Goal: Communication & Community: Submit feedback/report problem

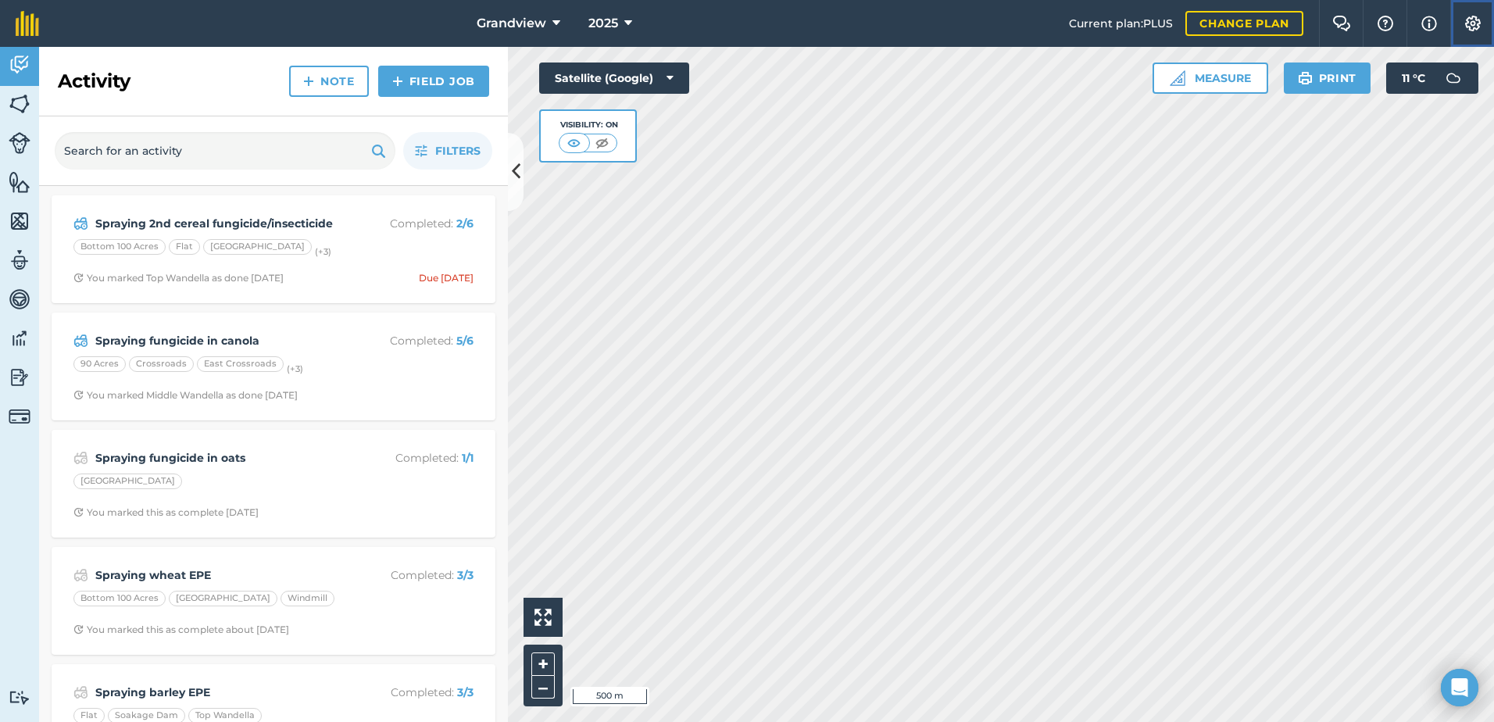
click at [1468, 23] on img at bounding box center [1472, 24] width 19 height 16
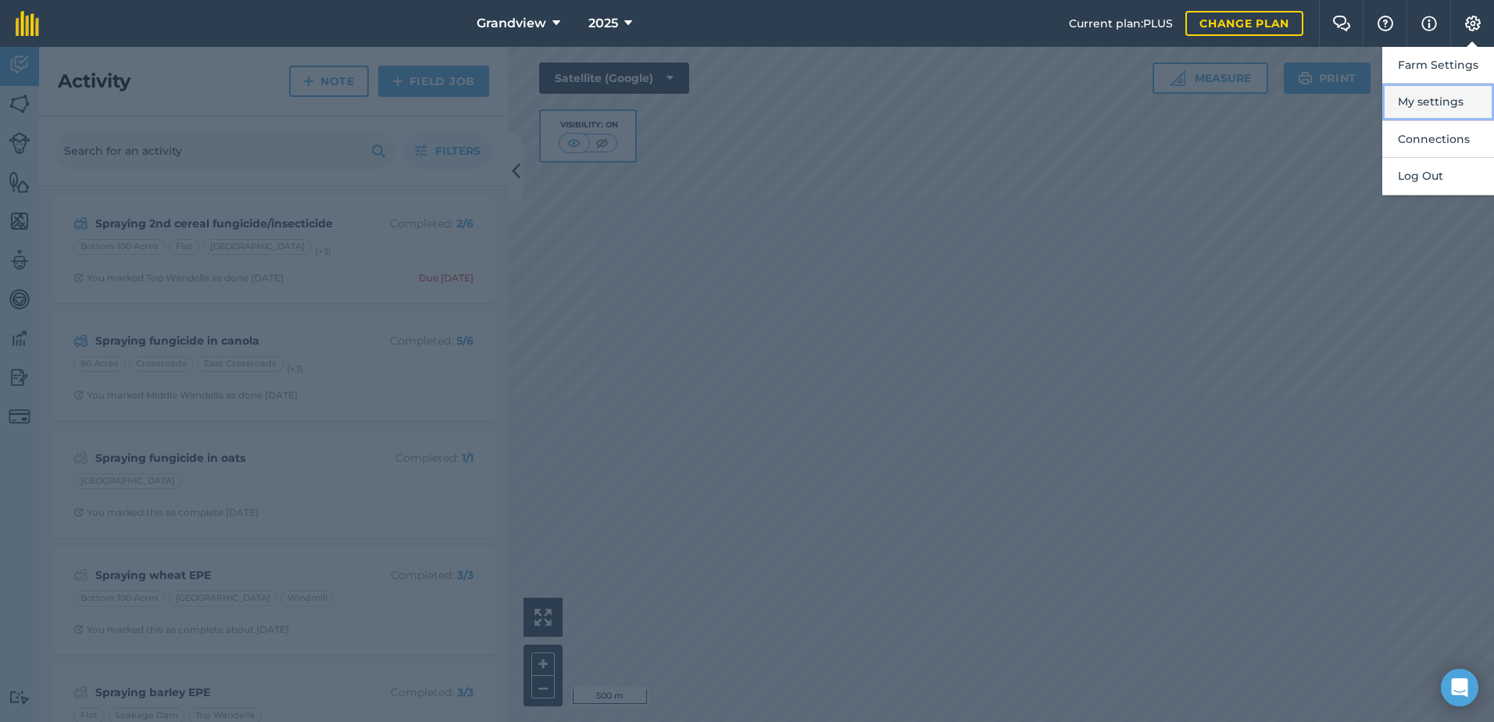
click at [1426, 102] on button "My settings" at bounding box center [1438, 102] width 112 height 37
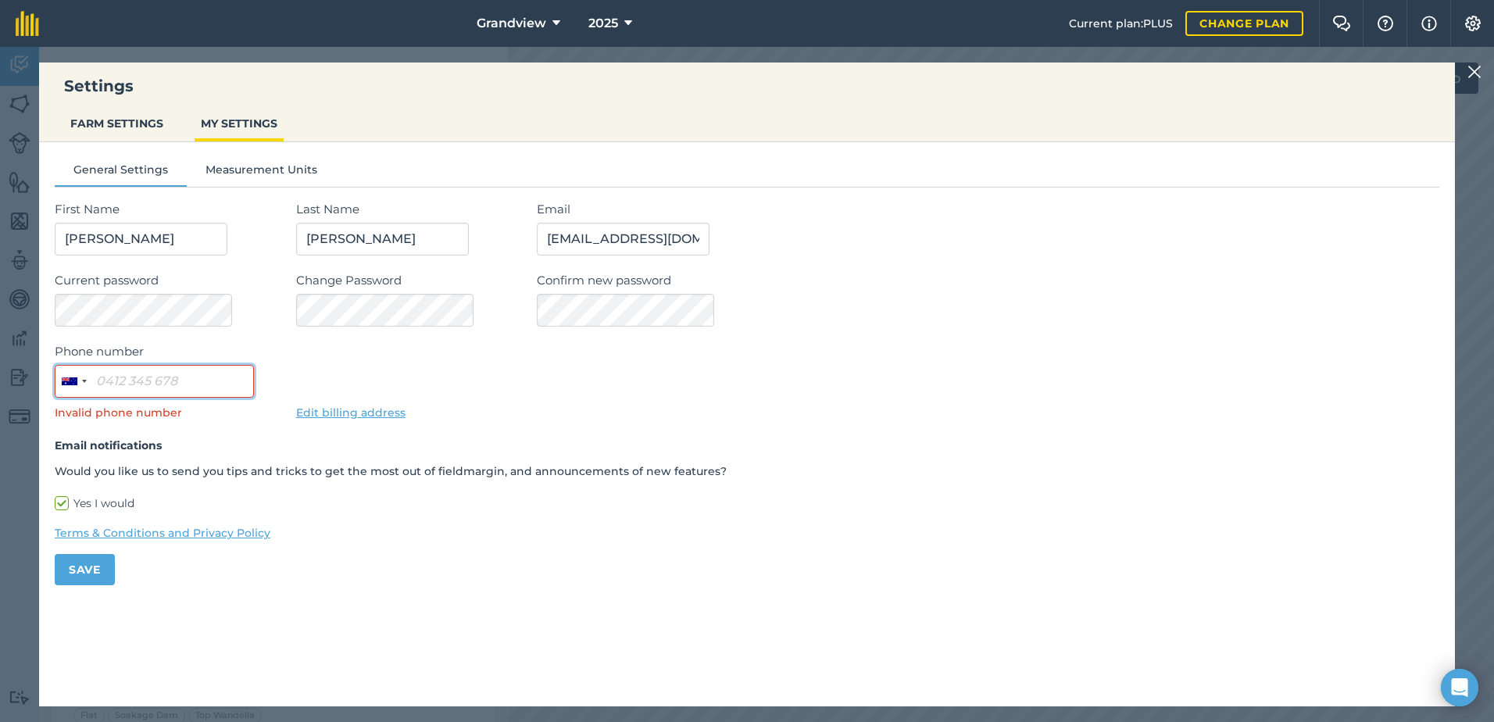
click at [209, 377] on input "Phone number" at bounding box center [154, 381] width 199 height 33
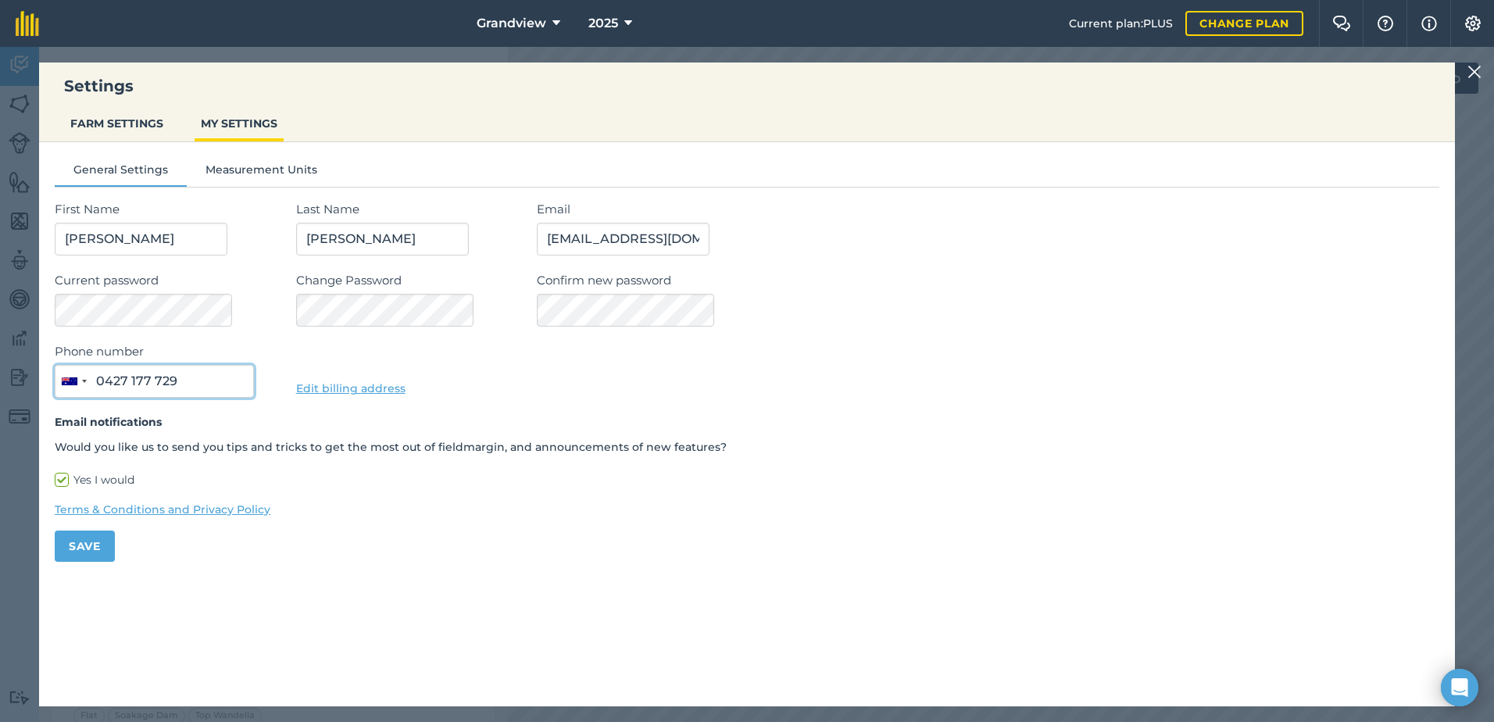
type input "0427 177 729"
click at [89, 547] on button "Save" at bounding box center [85, 545] width 60 height 31
click at [152, 122] on button "FARM SETTINGS" at bounding box center [116, 124] width 105 height 30
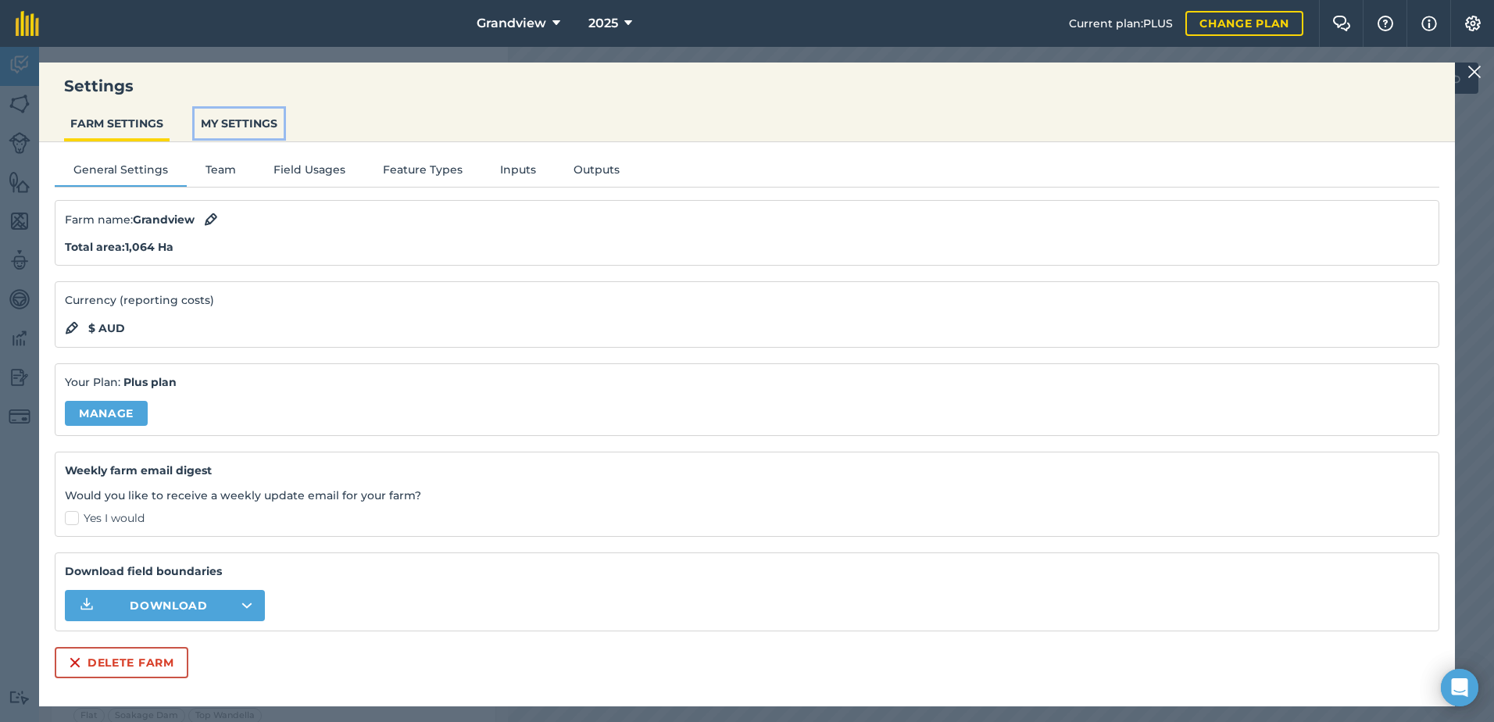
click at [236, 129] on button "MY SETTINGS" at bounding box center [239, 124] width 89 height 30
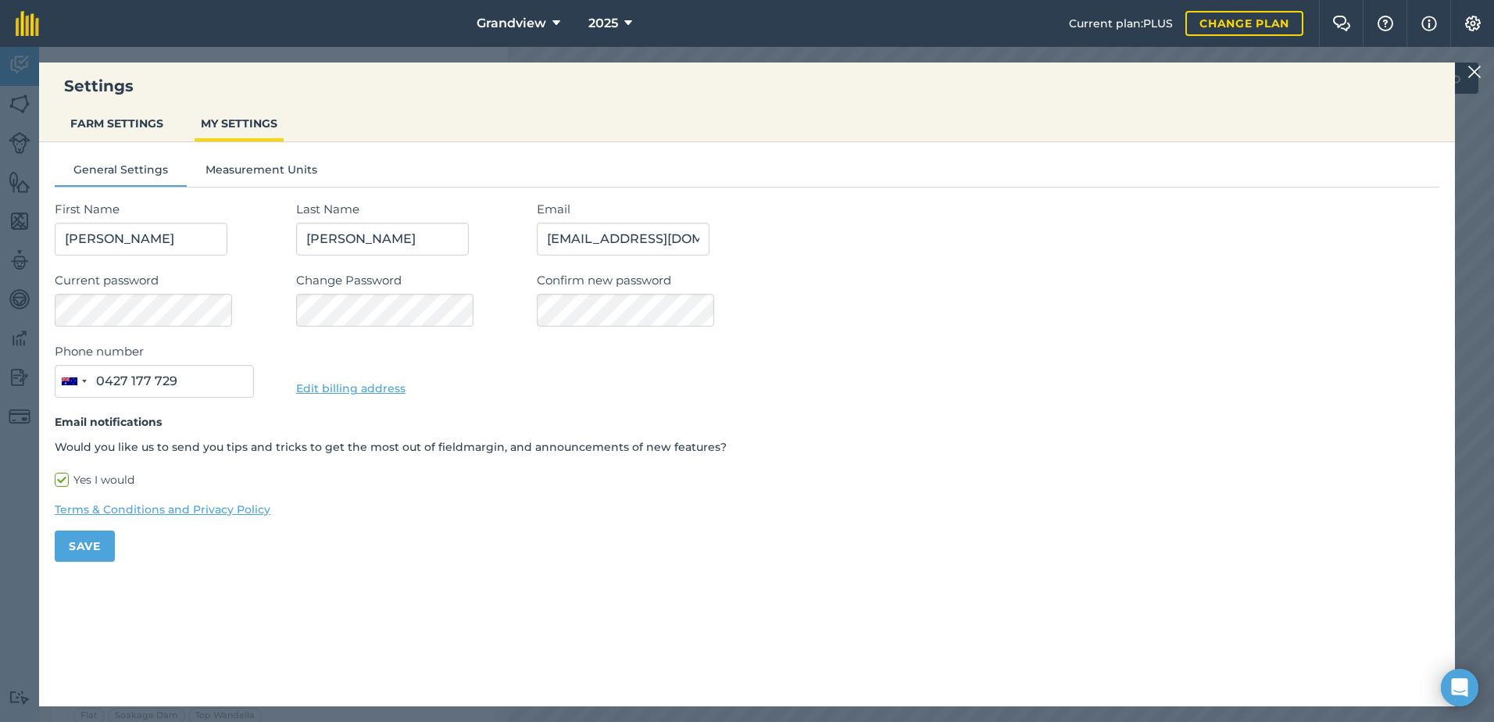
click at [1469, 73] on img at bounding box center [1474, 71] width 14 height 19
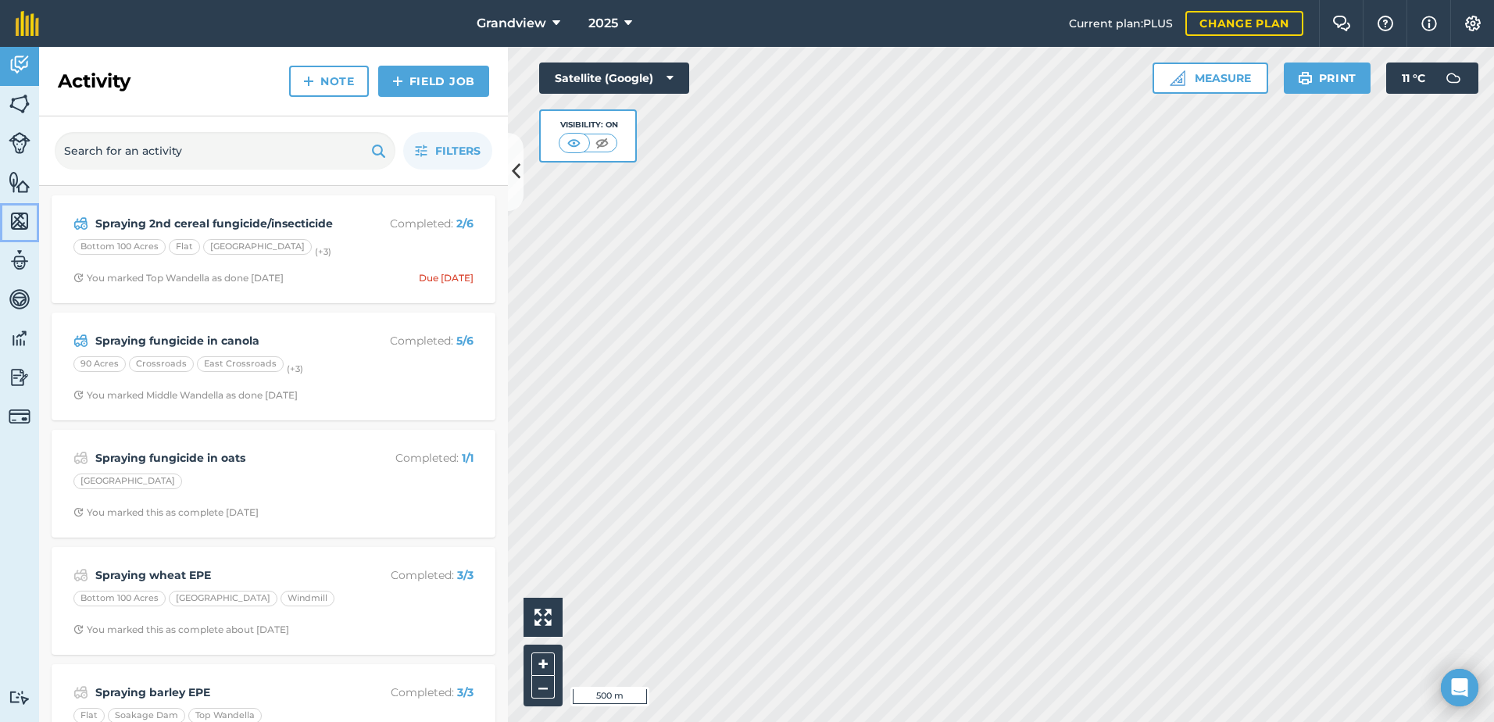
click at [16, 220] on img at bounding box center [20, 220] width 22 height 23
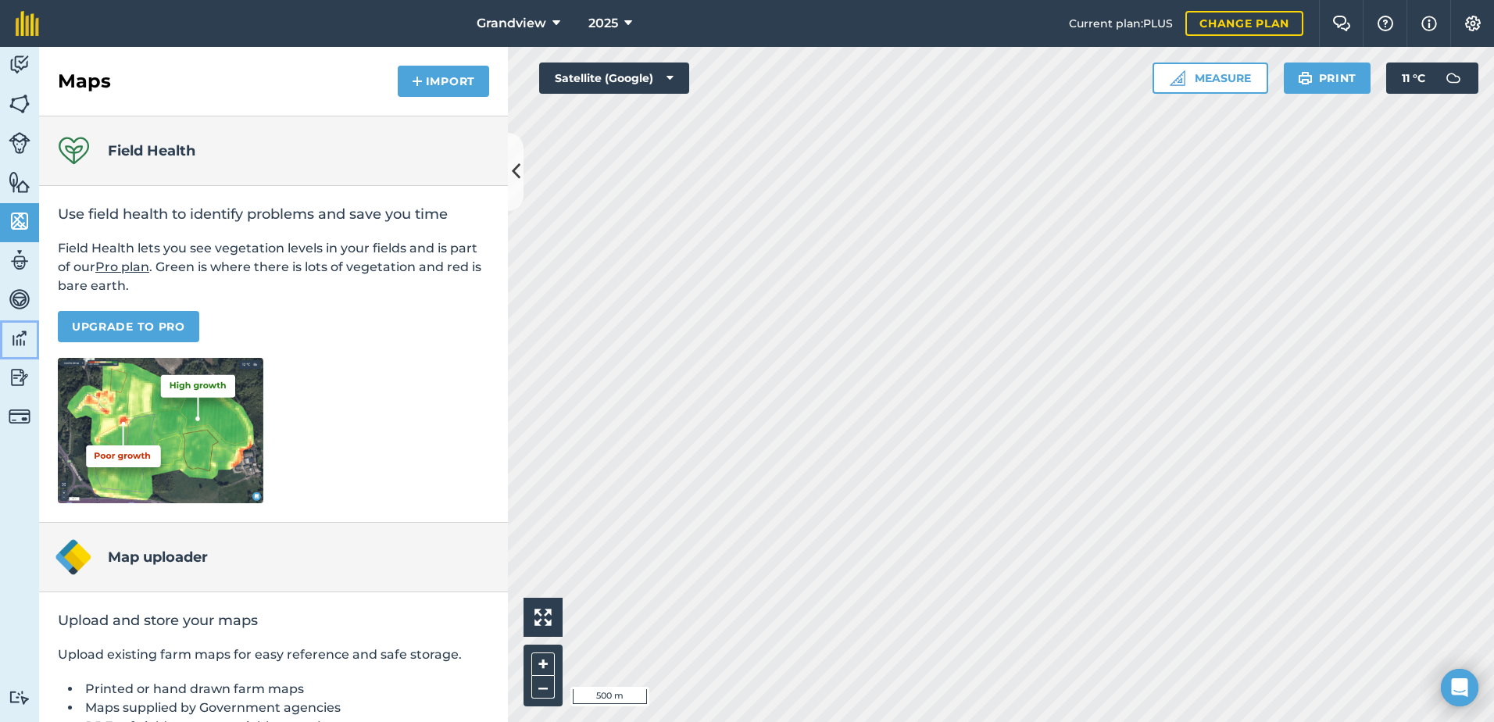
click at [18, 337] on img at bounding box center [20, 338] width 22 height 23
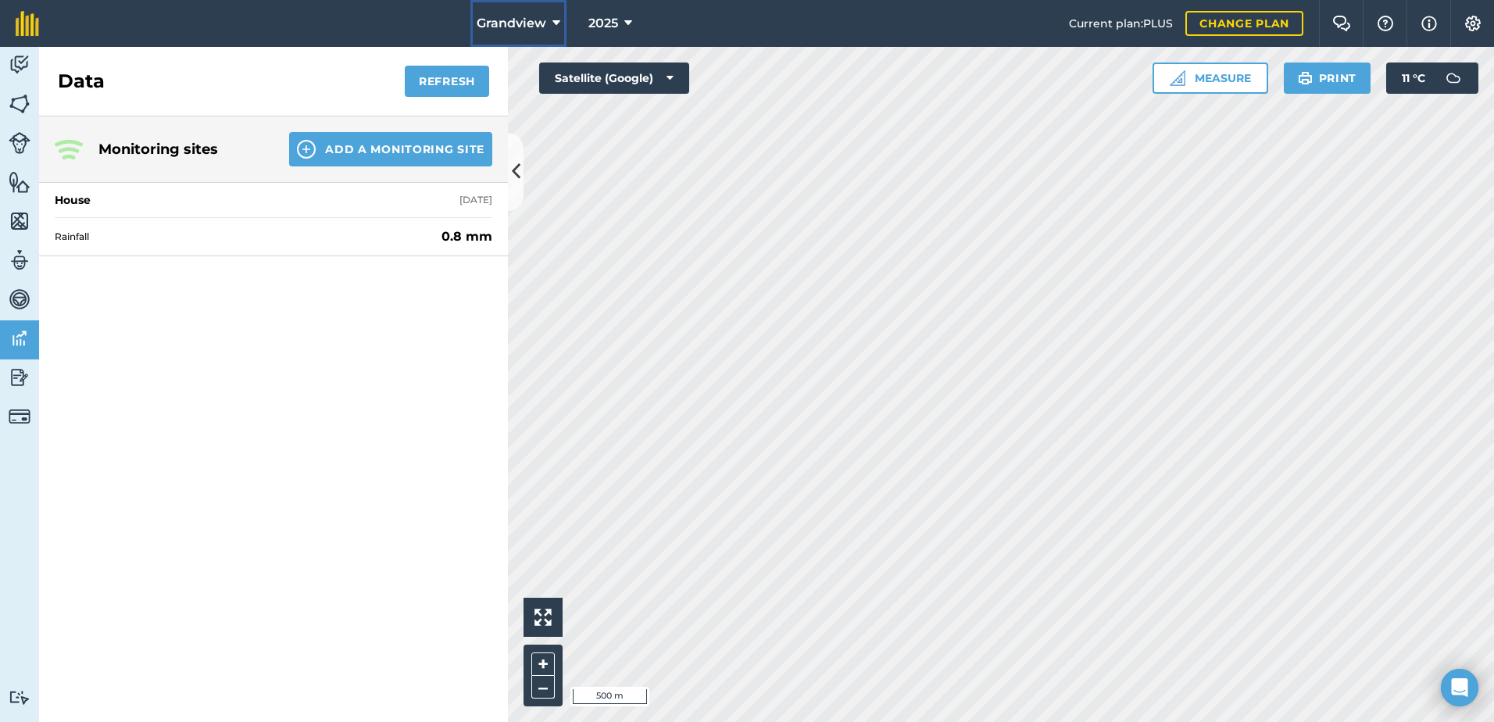
click at [548, 19] on button "Grandview" at bounding box center [518, 23] width 96 height 47
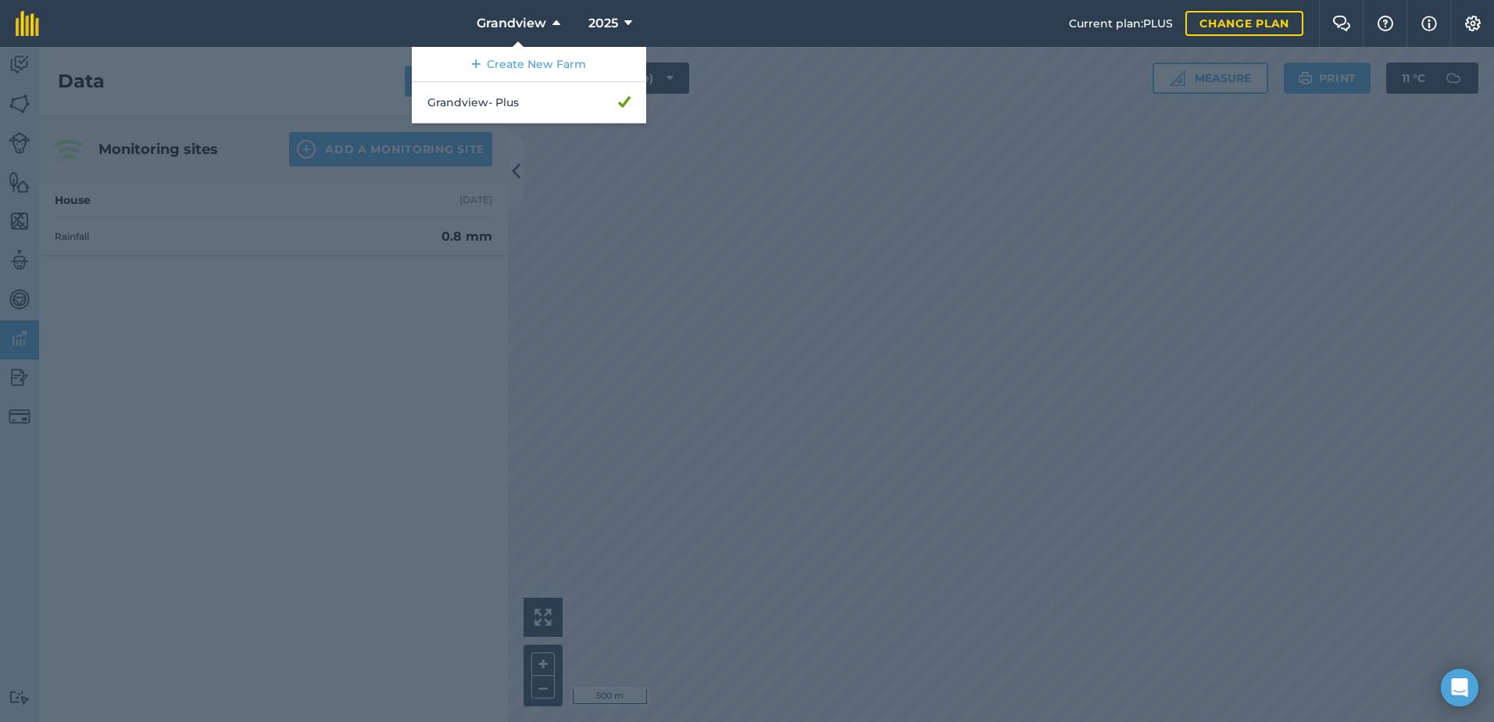
click at [804, 16] on nav "Grandview Create New Farm Grandview - Plus 2025" at bounding box center [562, 23] width 1014 height 47
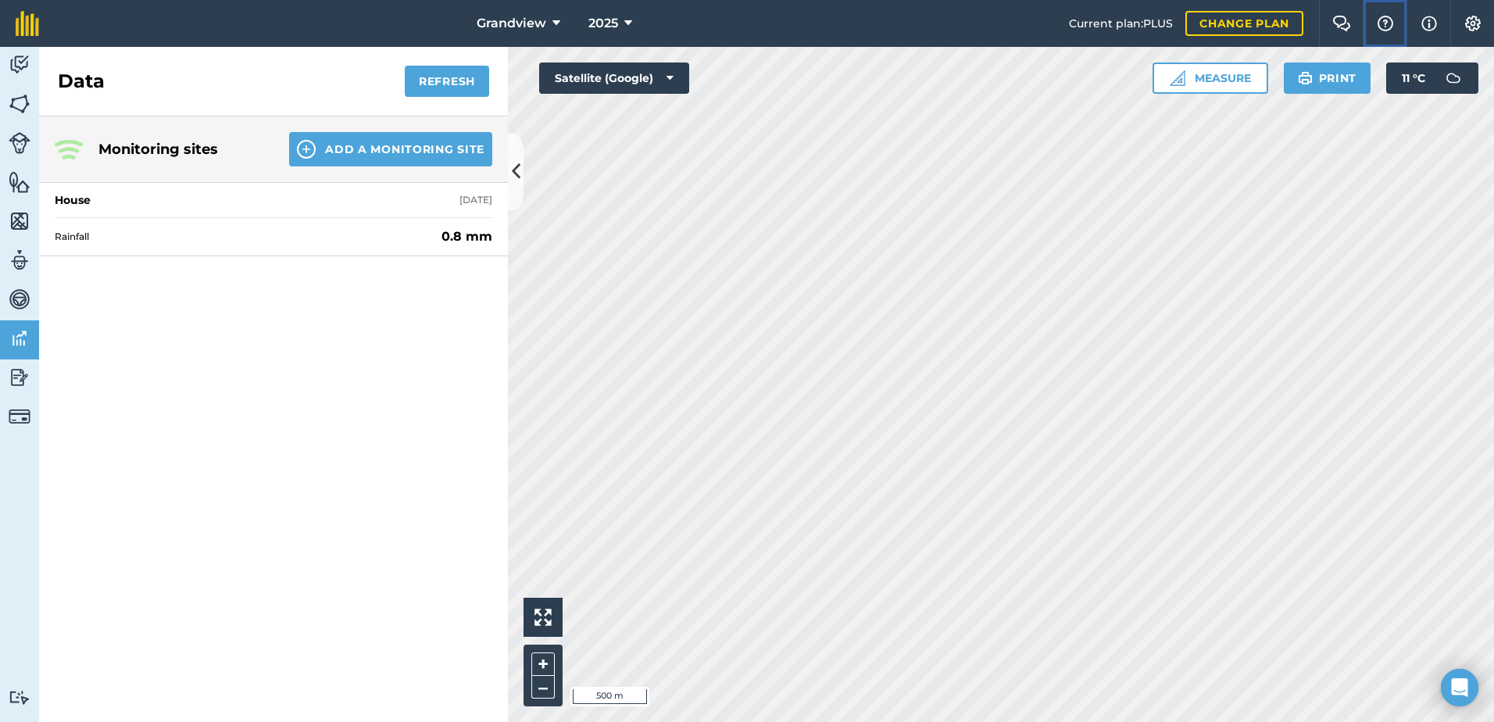
click at [1383, 24] on img at bounding box center [1385, 24] width 19 height 16
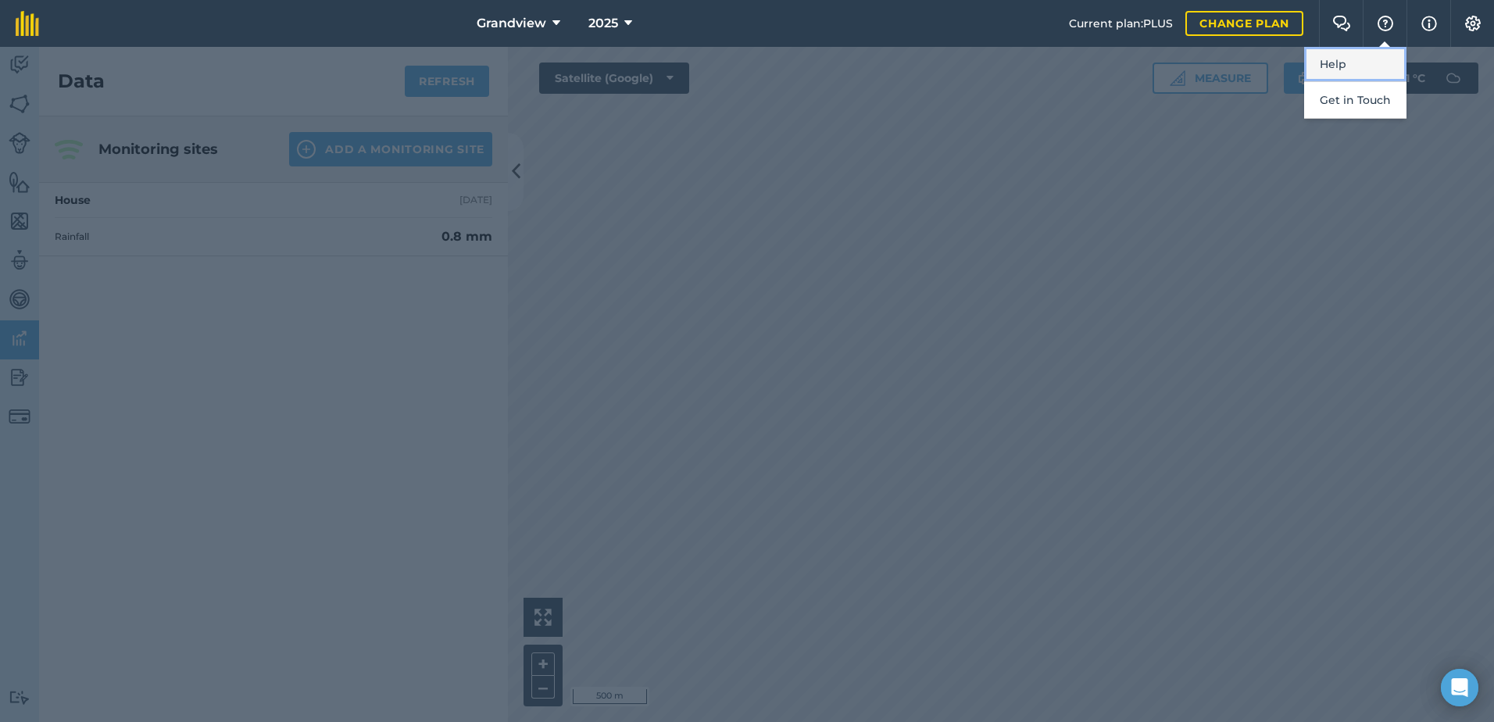
click at [1338, 62] on link "Help" at bounding box center [1355, 64] width 102 height 35
click at [1046, 205] on div at bounding box center [747, 384] width 1494 height 675
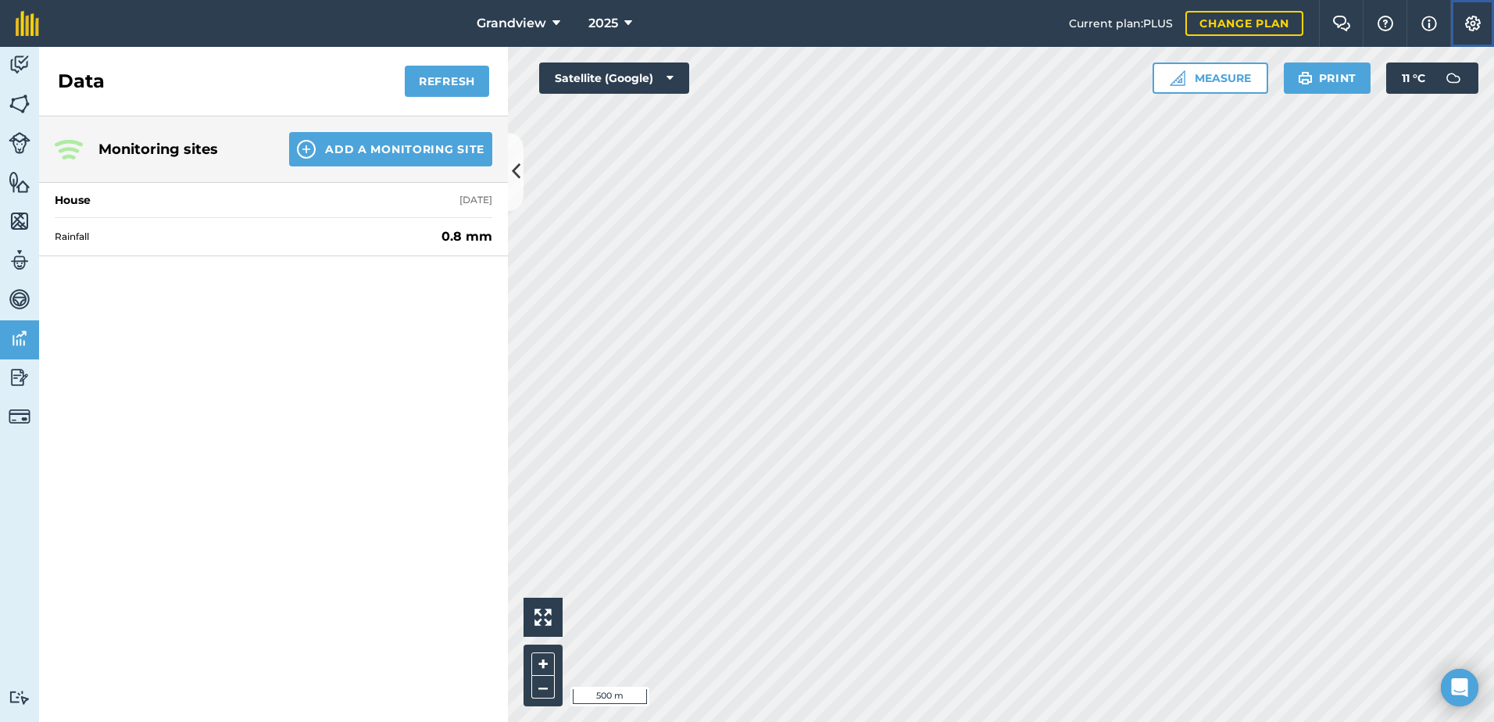
click at [1472, 21] on img at bounding box center [1472, 24] width 19 height 16
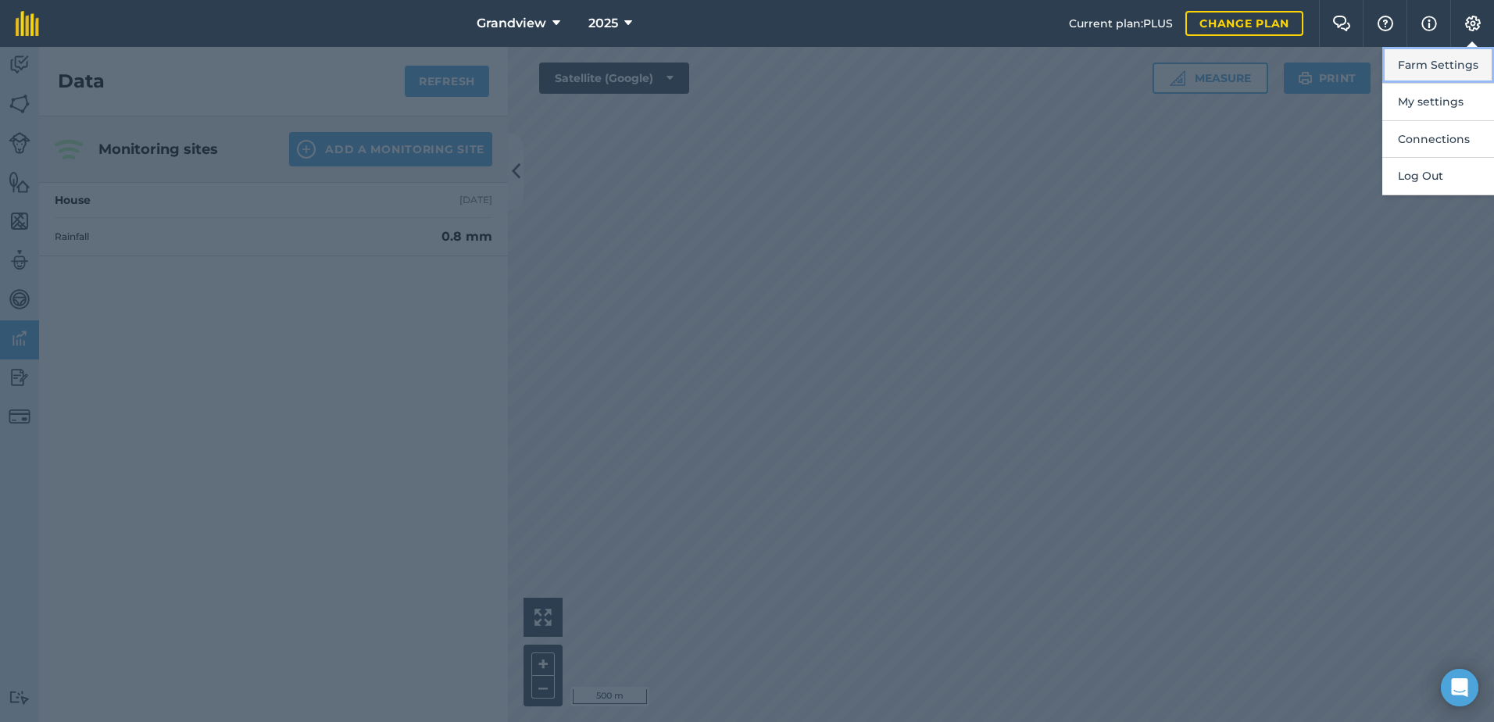
click at [1434, 65] on button "Farm Settings" at bounding box center [1438, 65] width 112 height 37
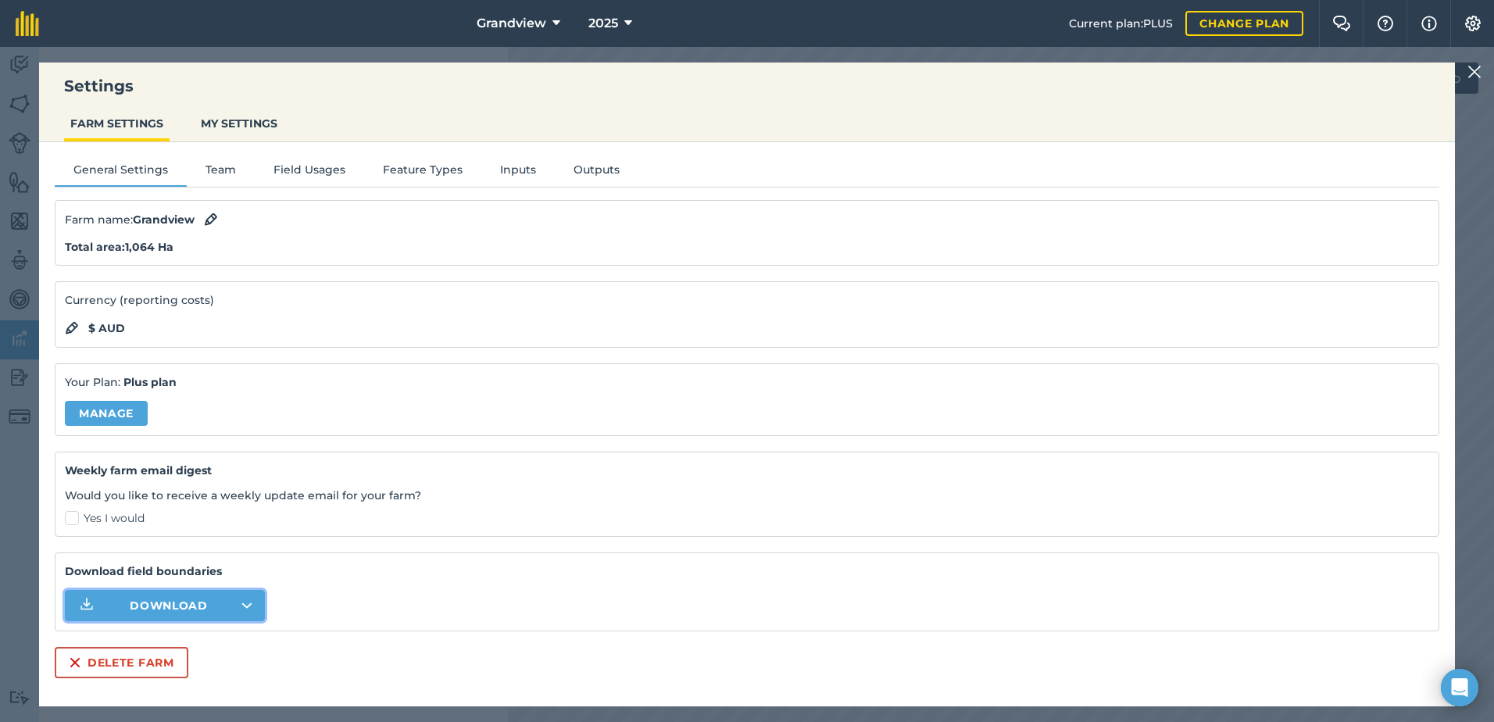
click at [248, 603] on icon "button" at bounding box center [246, 605] width 11 height 6
click at [246, 601] on button "Download" at bounding box center [165, 605] width 200 height 31
click at [1058, 79] on h3 "Settings" at bounding box center [746, 86] width 1415 height 22
click at [1479, 72] on img at bounding box center [1474, 71] width 14 height 19
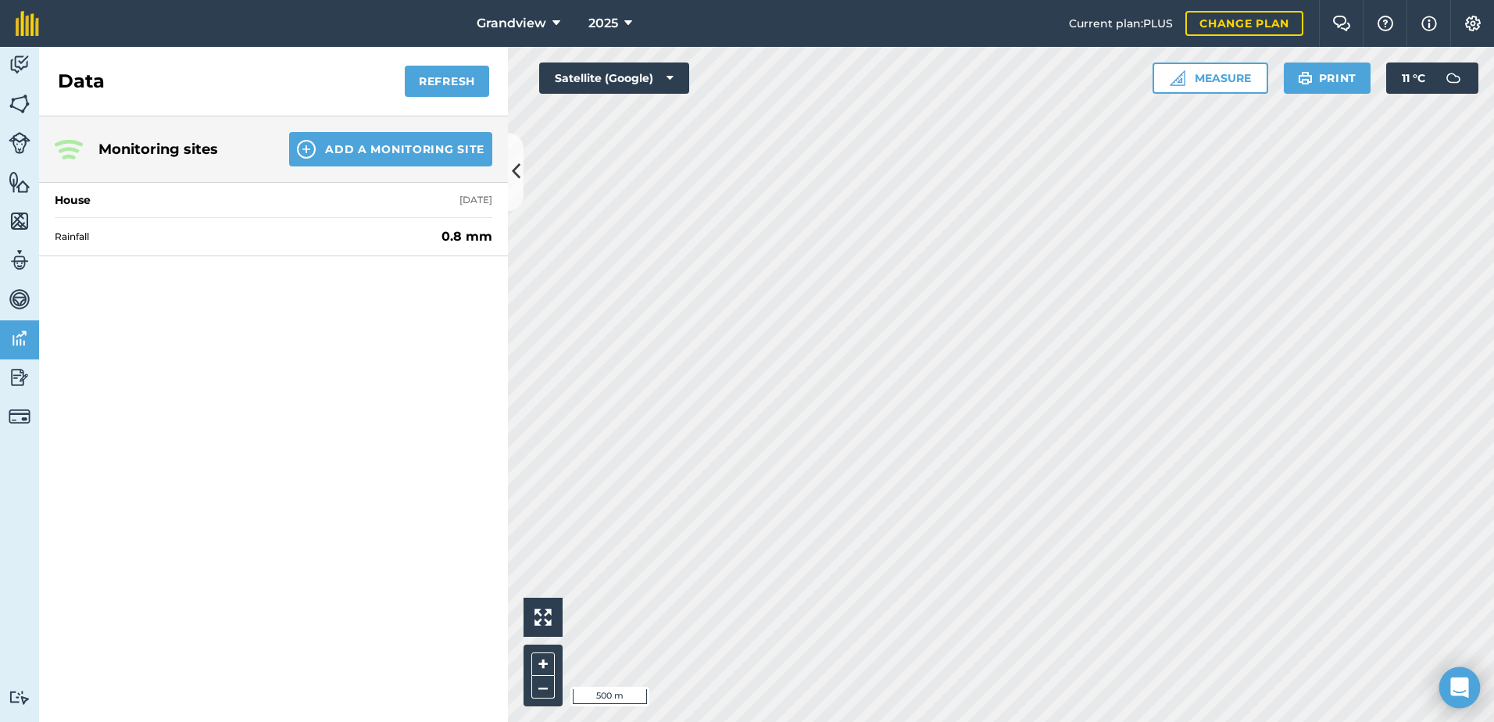
click at [1458, 680] on icon "Open Intercom Messenger" at bounding box center [1459, 687] width 18 height 20
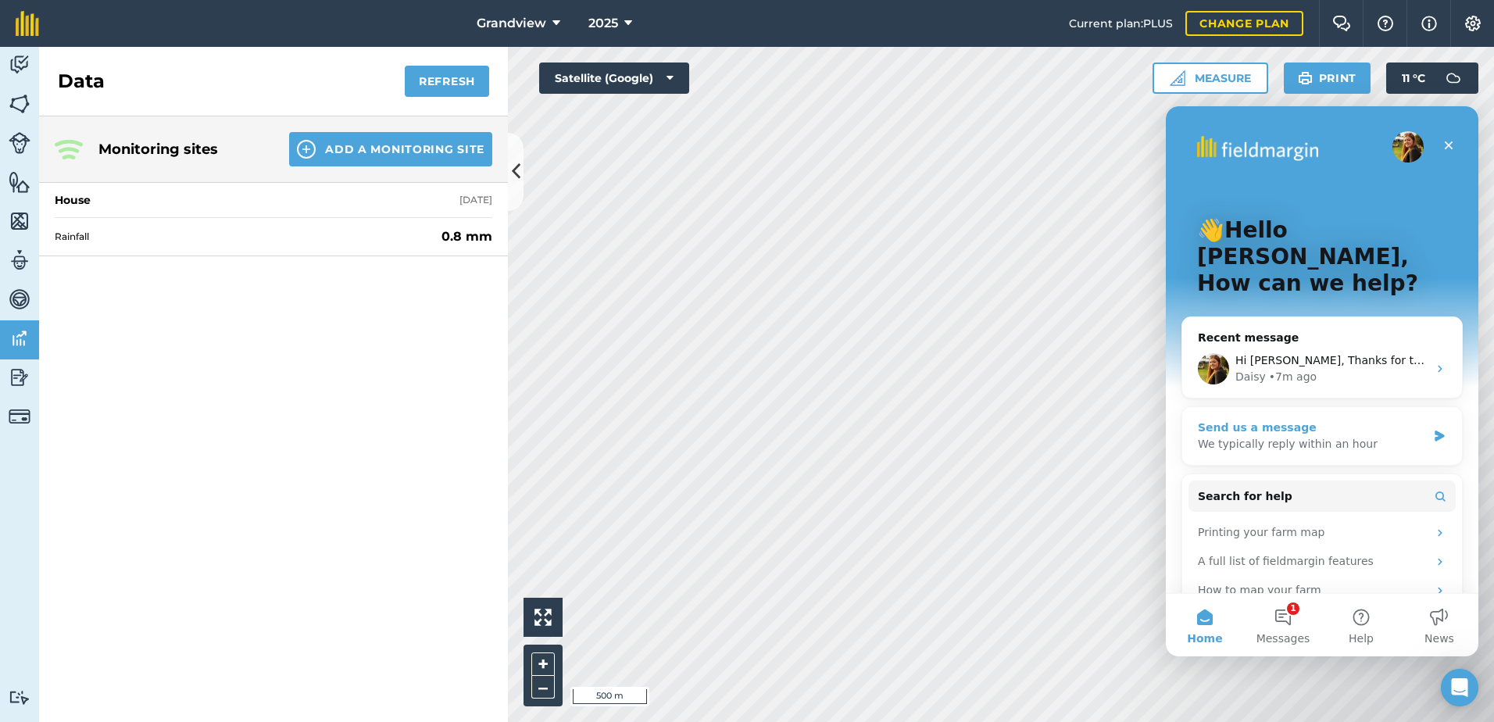
click at [1308, 419] on div "Send us a message" at bounding box center [1312, 427] width 229 height 16
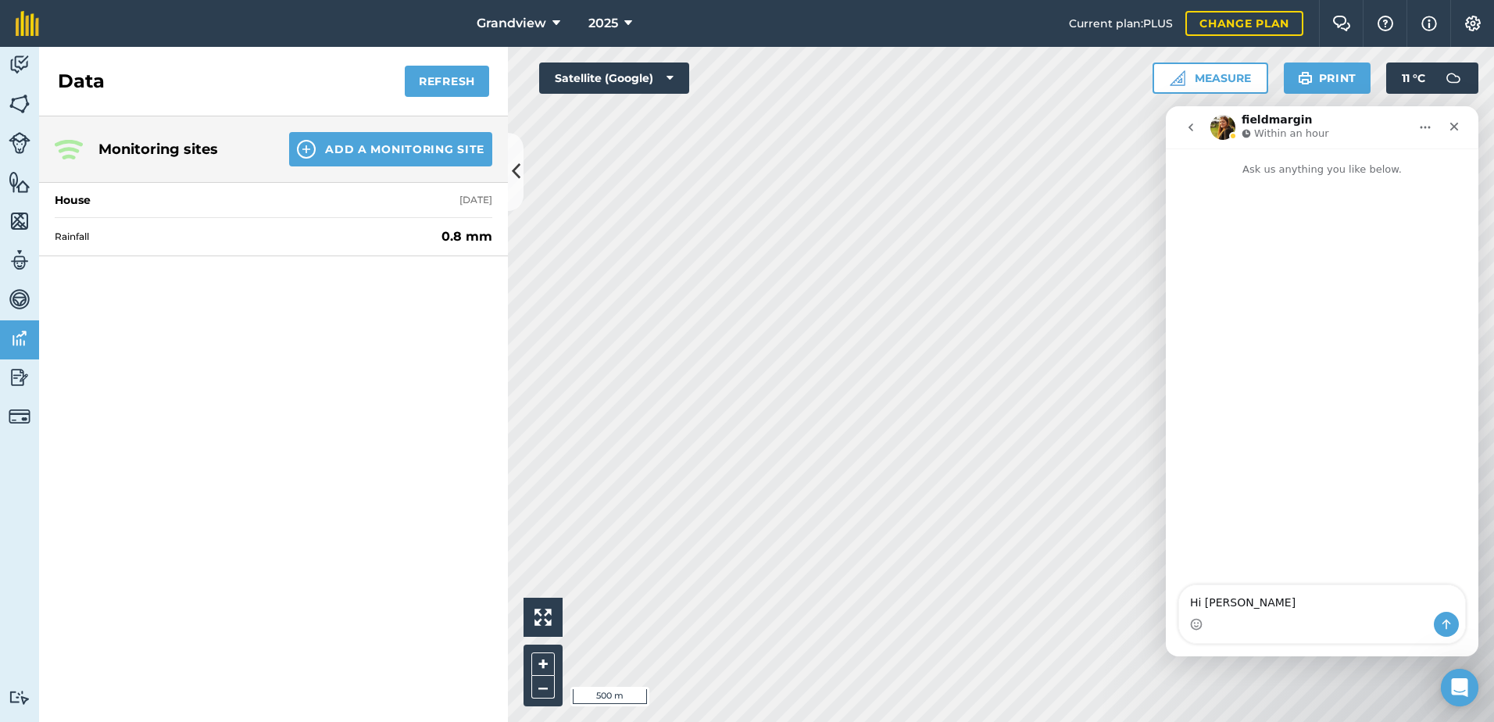
type textarea "Hi [PERSON_NAME],"
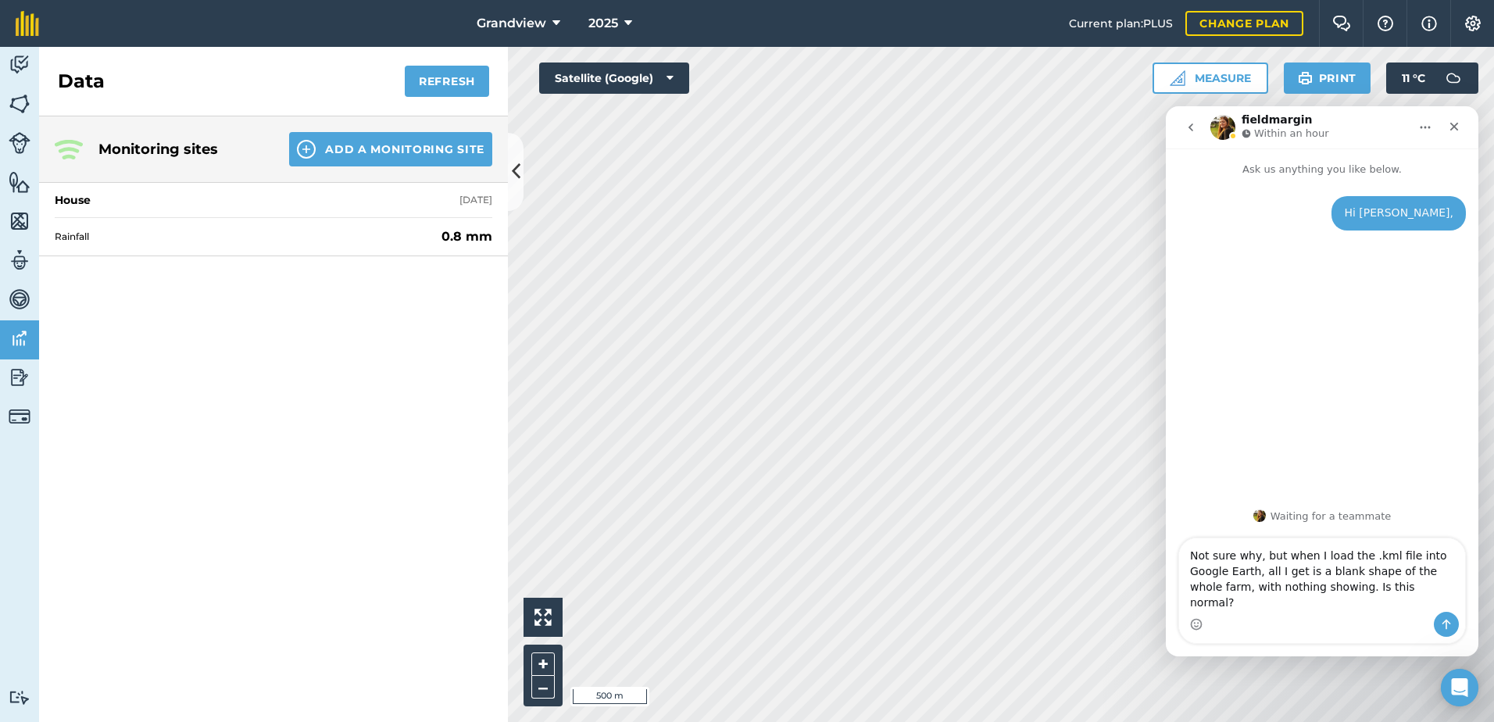
type textarea "Not sure why, but when I load the .kml file into Google Earth, all I get is a b…"
click at [1443, 624] on icon "Send a message…" at bounding box center [1446, 624] width 12 height 12
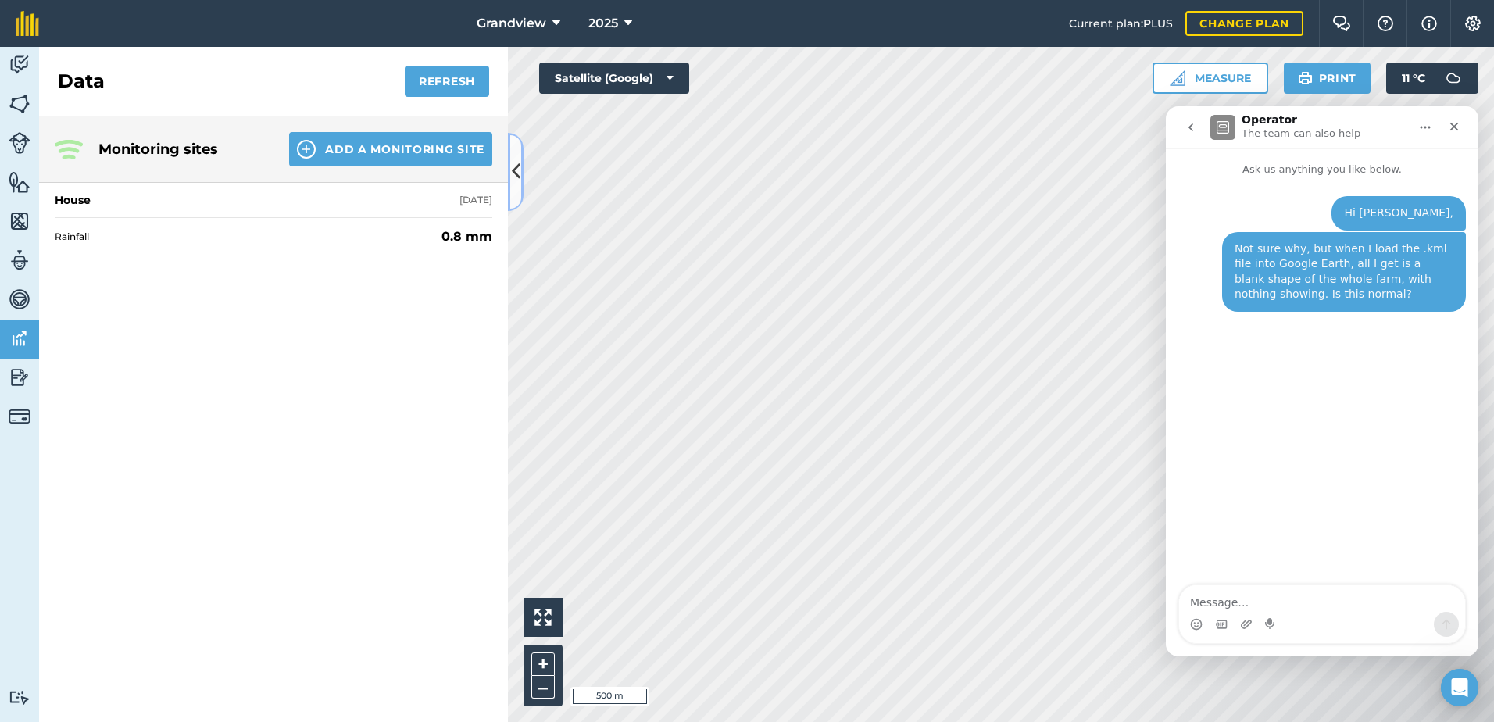
click at [516, 173] on icon at bounding box center [516, 171] width 9 height 27
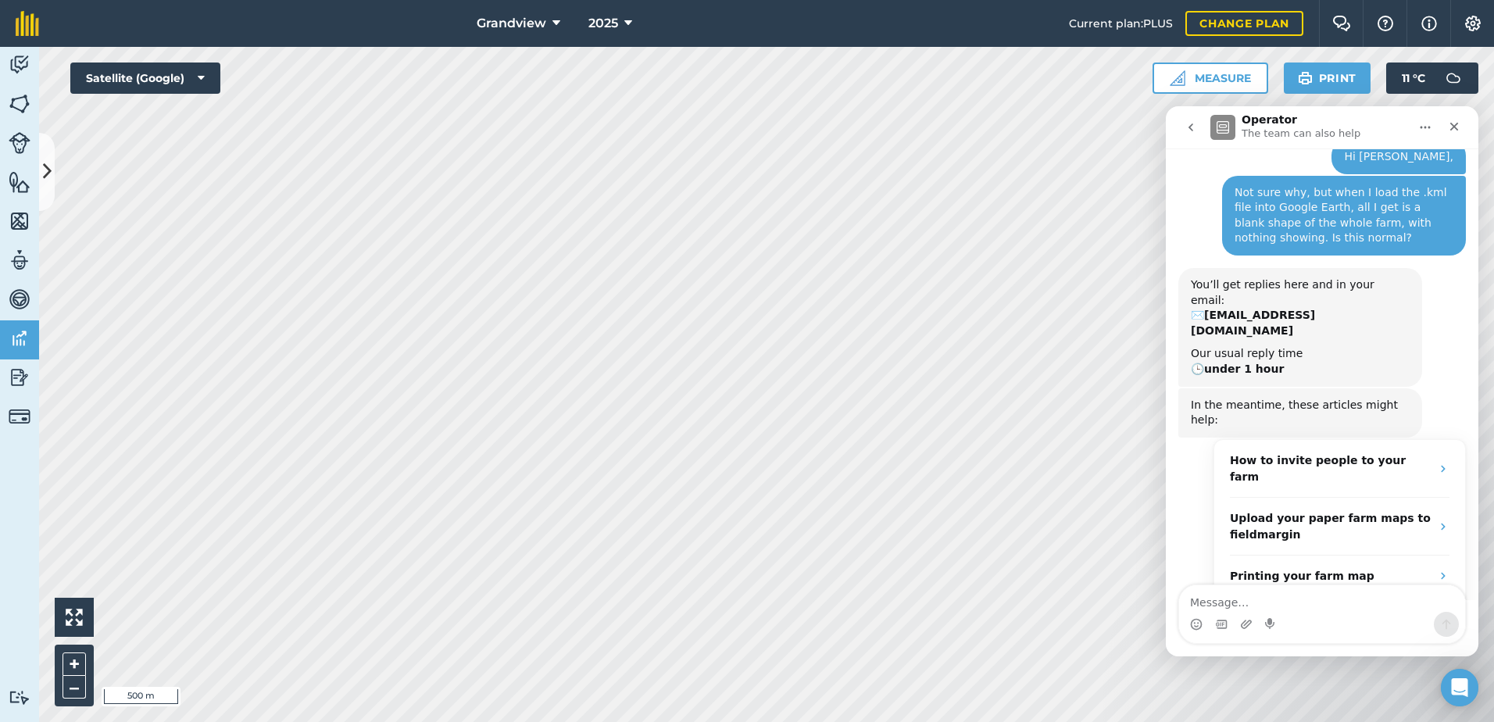
scroll to position [62, 0]
